Goal: Transaction & Acquisition: Subscribe to service/newsletter

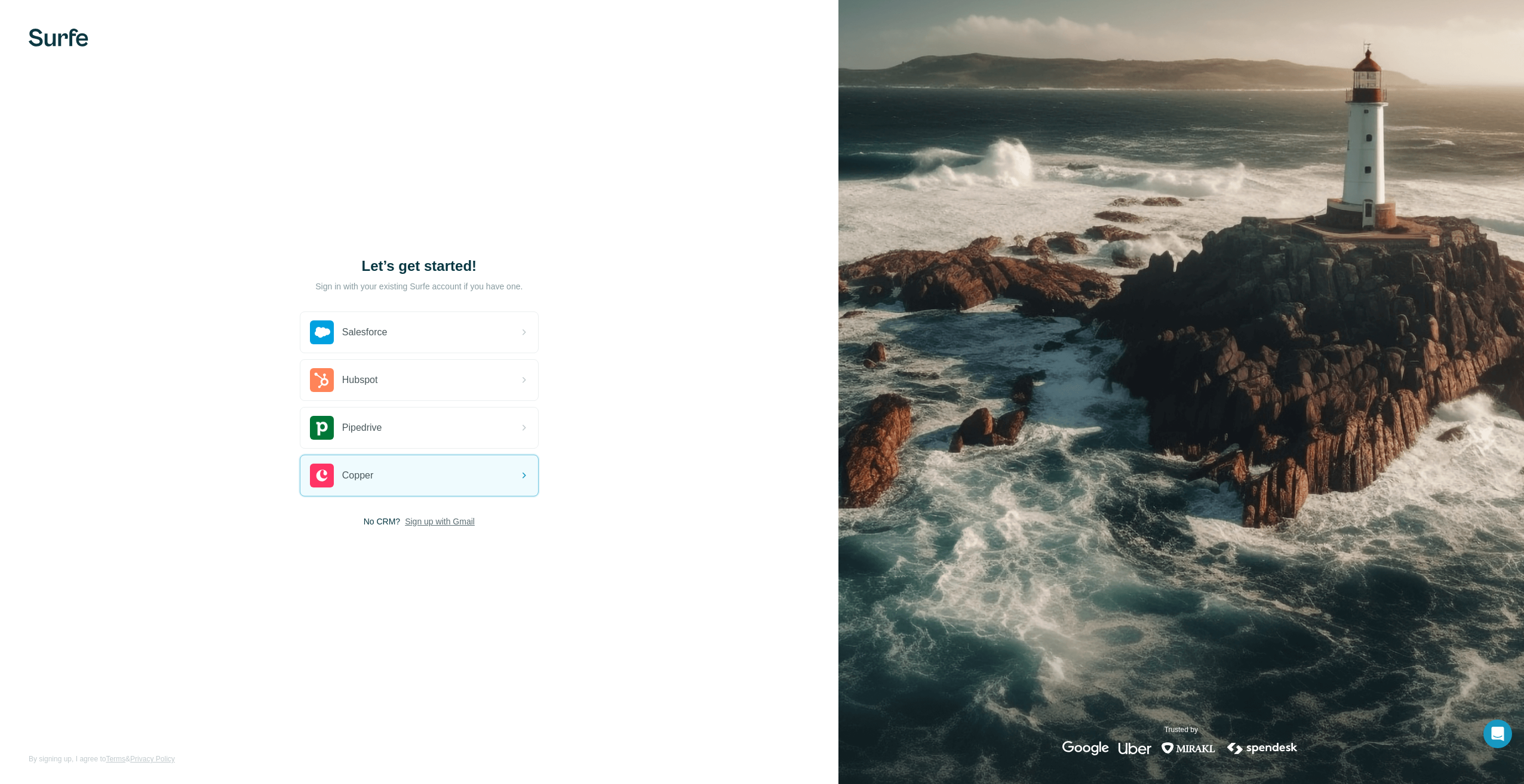
click at [454, 522] on span "Sign up with Gmail" at bounding box center [440, 521] width 70 height 12
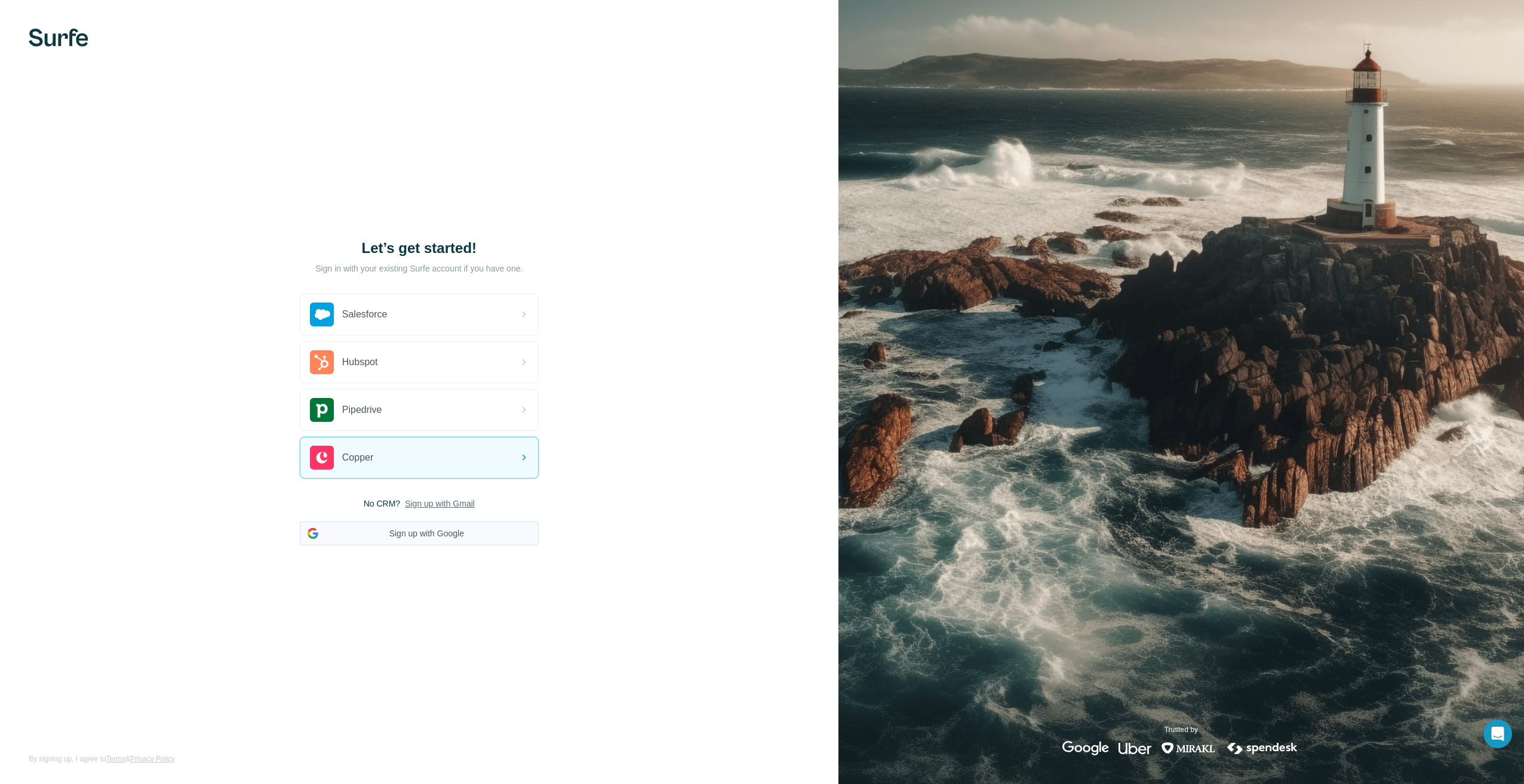
click at [424, 535] on button "Sign up with Google" at bounding box center [420, 533] width 239 height 24
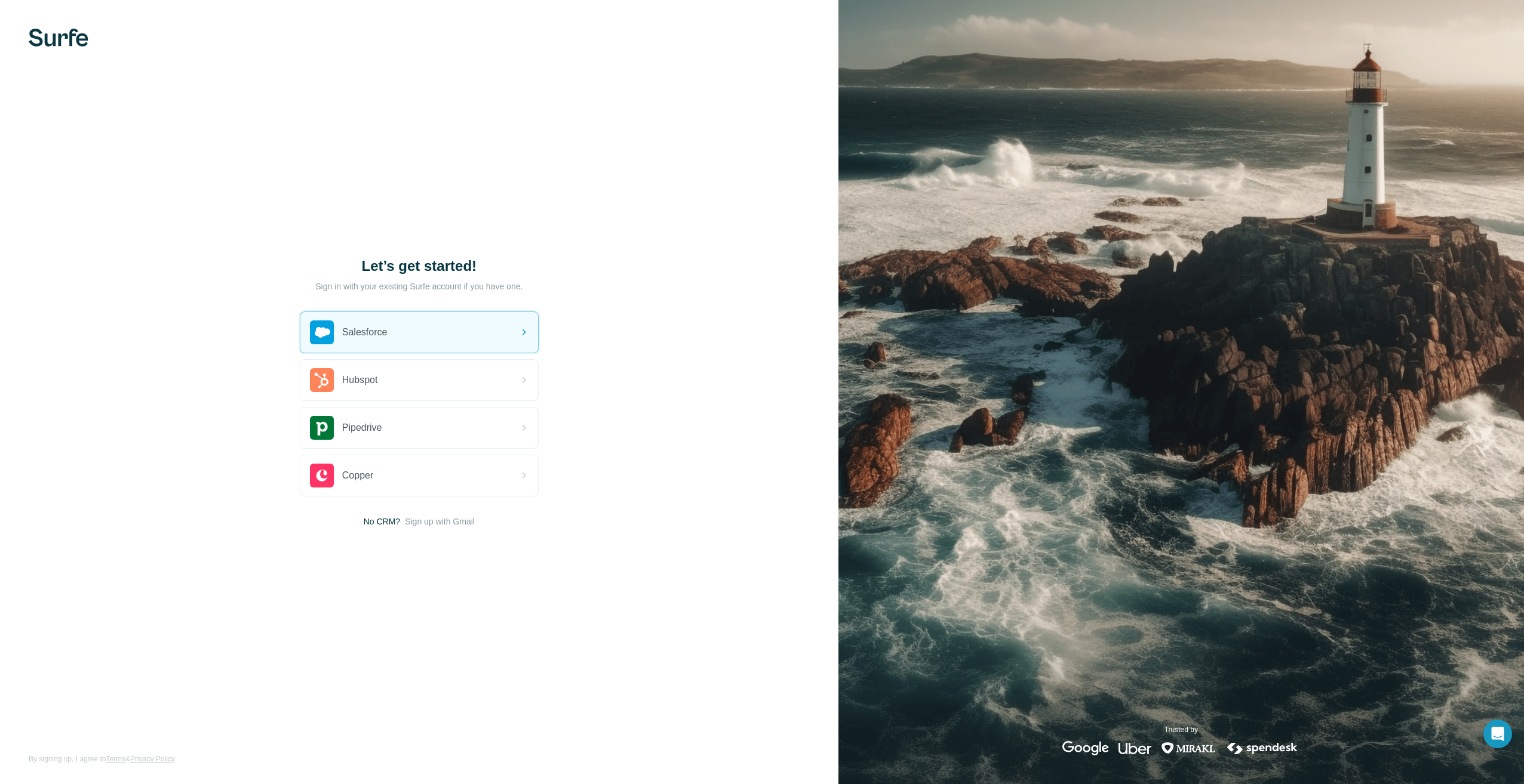
click at [339, 287] on p "Sign in with your existing Surfe account if you have one." at bounding box center [419, 286] width 207 height 12
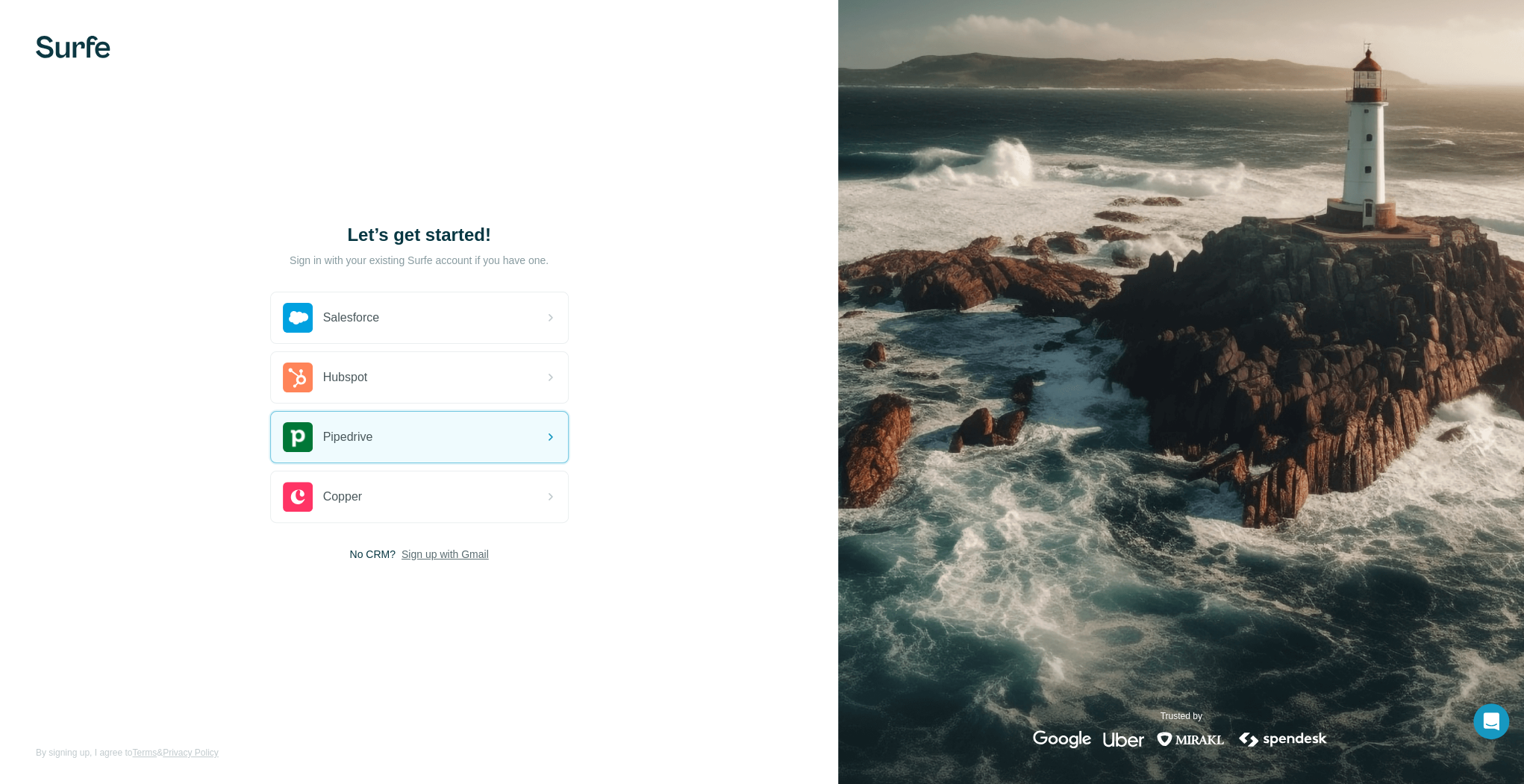
click at [440, 555] on span "Sign up with Gmail" at bounding box center [445, 553] width 87 height 15
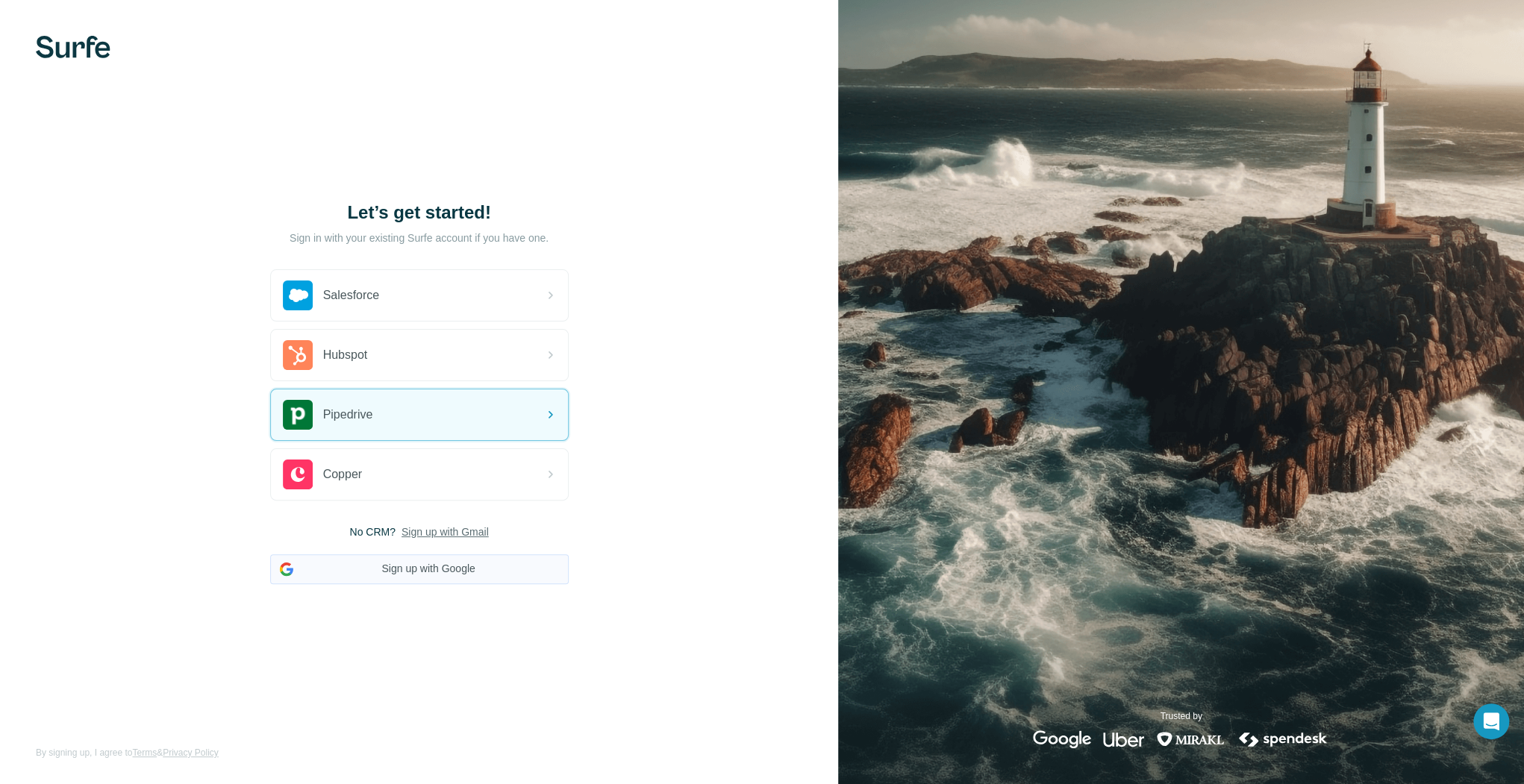
click at [435, 572] on button "Sign up with Google" at bounding box center [420, 569] width 299 height 30
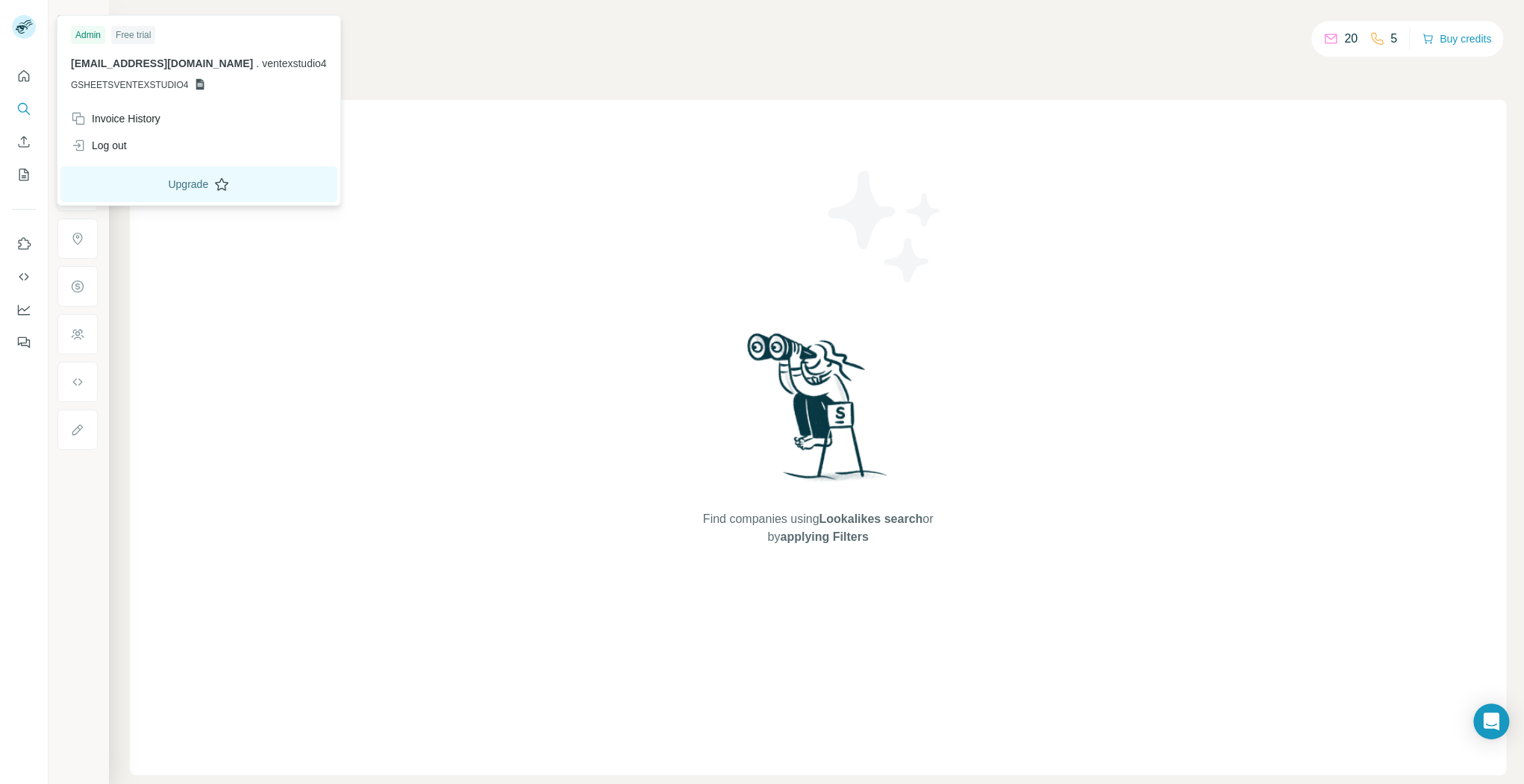
click at [166, 182] on button "Upgrade" at bounding box center [199, 184] width 277 height 35
